Goal: Navigation & Orientation: Find specific page/section

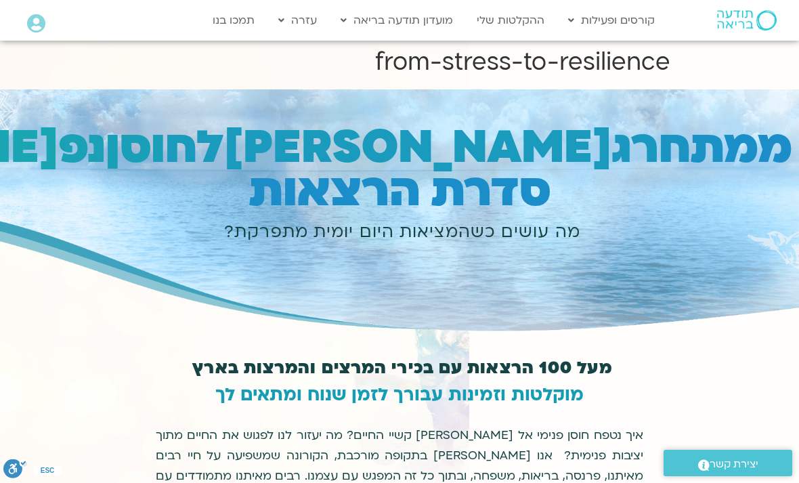
click at [629, 73] on link "התכניות שלי" at bounding box center [636, 80] width 149 height 31
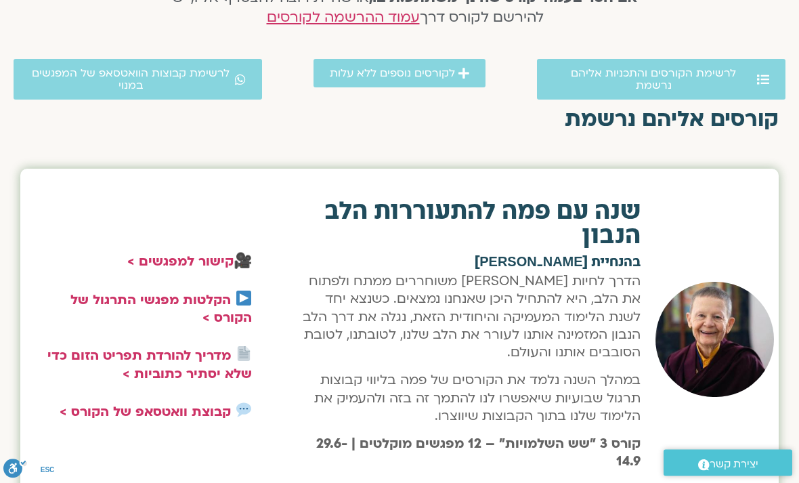
scroll to position [379, 0]
click at [147, 257] on link "קישור למפגשים >" at bounding box center [180, 262] width 106 height 18
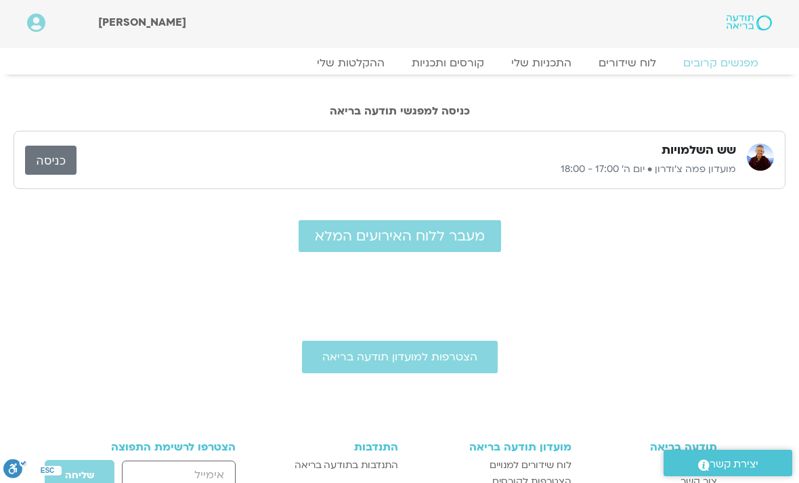
click at [47, 152] on link "כניסה" at bounding box center [50, 160] width 51 height 29
click at [612, 66] on link "לוח שידורים" at bounding box center [627, 63] width 85 height 14
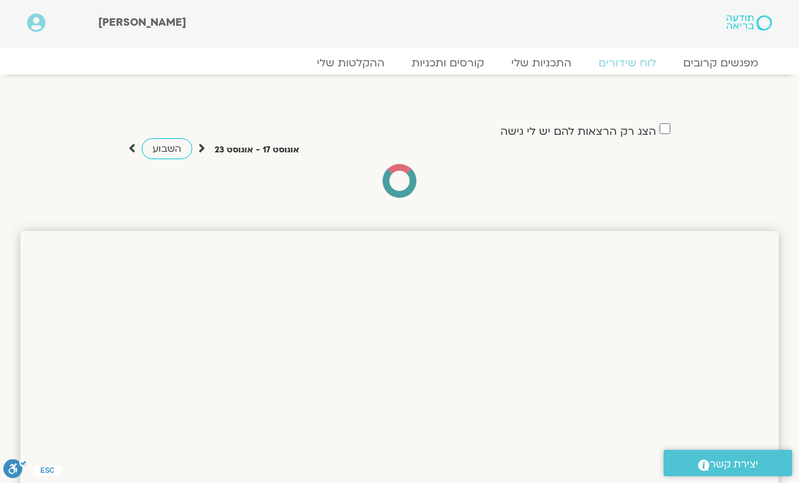
click at [163, 143] on span "השבוע" at bounding box center [166, 148] width 29 height 13
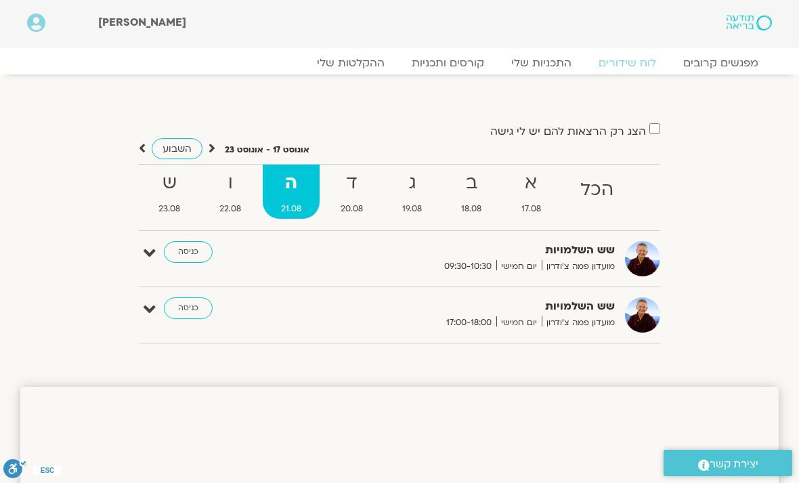
click at [527, 133] on label "הצג רק הרצאות להם יש לי גישה" at bounding box center [568, 131] width 156 height 12
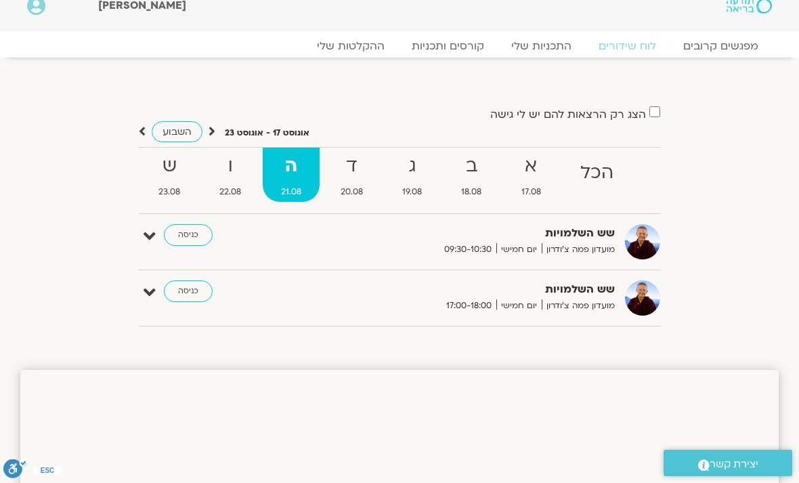
scroll to position [16, 0]
